Goal: Information Seeking & Learning: Check status

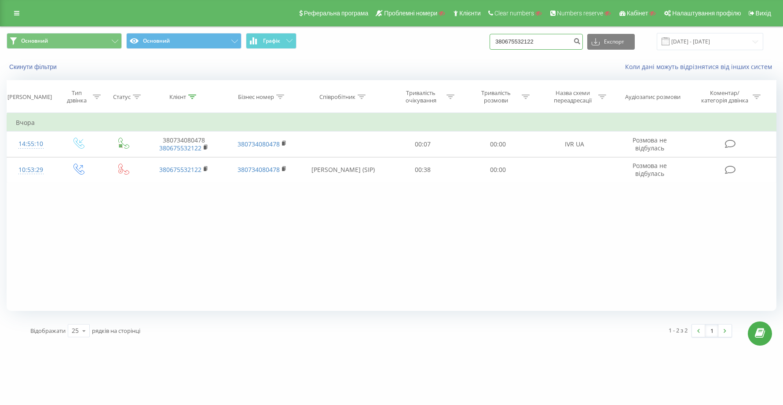
click at [569, 44] on input "380675532122" at bounding box center [535, 42] width 93 height 16
type input "380675532122"
click at [564, 44] on input "380675532122" at bounding box center [535, 42] width 93 height 16
type input "3"
paste input "380632108325"
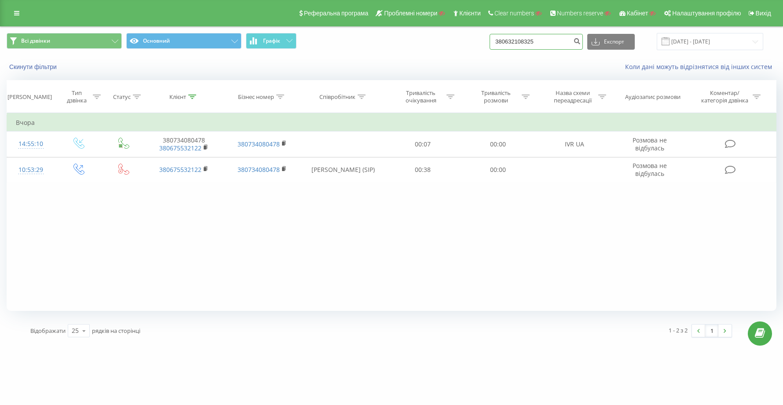
type input "380632108325"
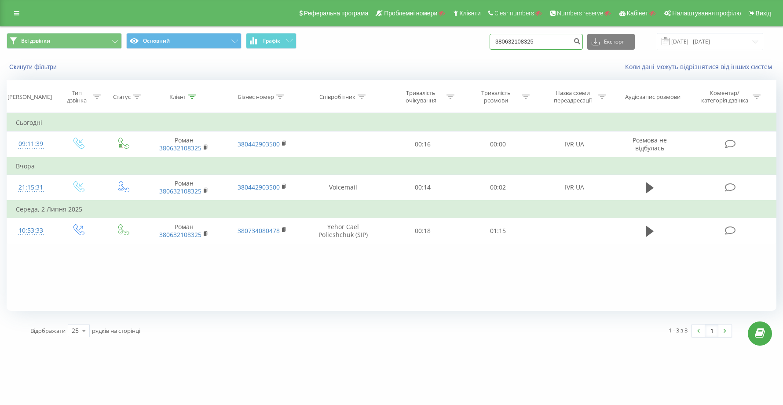
click at [566, 37] on input "380632108325" at bounding box center [535, 42] width 93 height 16
click at [566, 41] on input "380632108325" at bounding box center [535, 42] width 93 height 16
type input "3"
paste input "380632108325"
type input "380632108325"
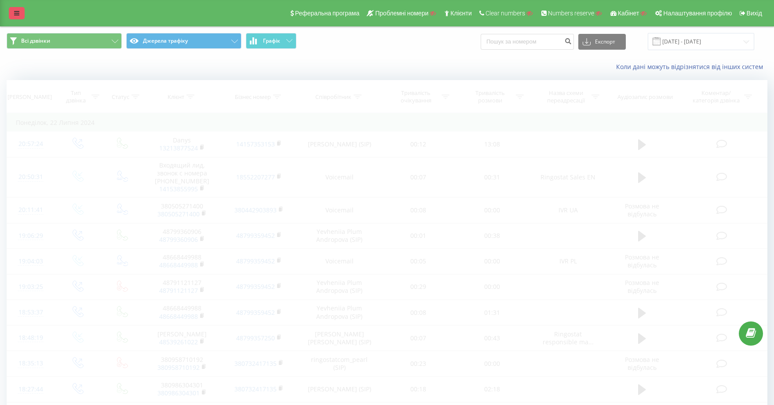
click at [18, 13] on icon at bounding box center [16, 13] width 5 height 6
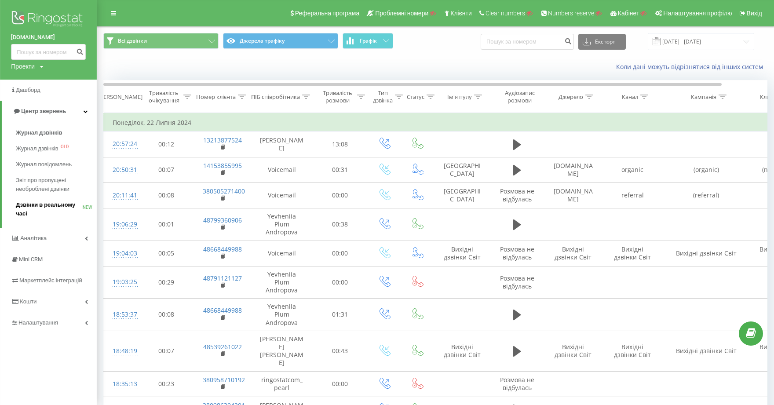
click at [57, 201] on span "Дзвінки в реальному часі" at bounding box center [49, 210] width 67 height 18
click at [41, 201] on span "Дзвінки в реальному часі" at bounding box center [49, 210] width 67 height 18
